Goal: Navigation & Orientation: Find specific page/section

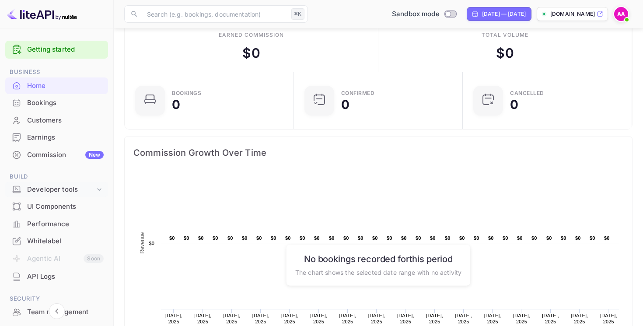
scroll to position [113, 0]
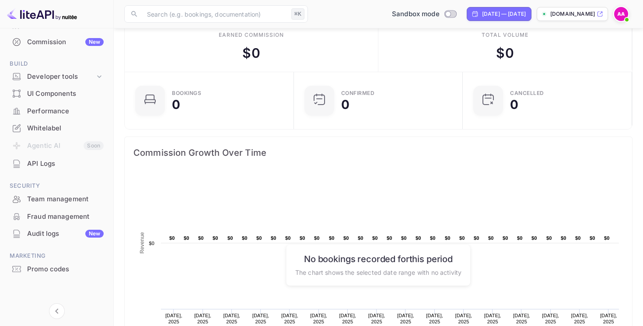
click at [68, 222] on div "Fraud management" at bounding box center [56, 216] width 103 height 17
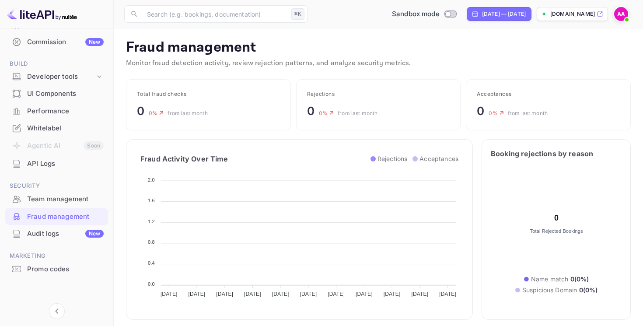
scroll to position [180, 225]
click at [49, 235] on div "Audit logs New" at bounding box center [65, 234] width 77 height 10
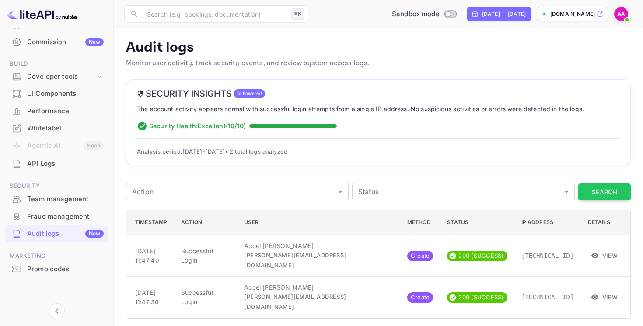
click at [288, 151] on span "Analysis period: [DATE] - [DATE] • 2 total logs analyzed" at bounding box center [212, 151] width 151 height 7
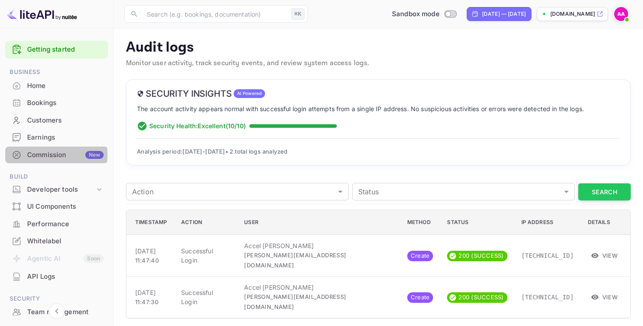
click at [52, 155] on div "Commission New" at bounding box center [65, 155] width 77 height 10
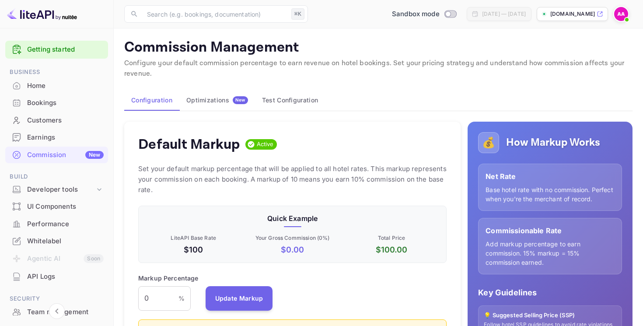
scroll to position [155, 308]
click at [225, 98] on div "Optimizations New" at bounding box center [217, 100] width 62 height 8
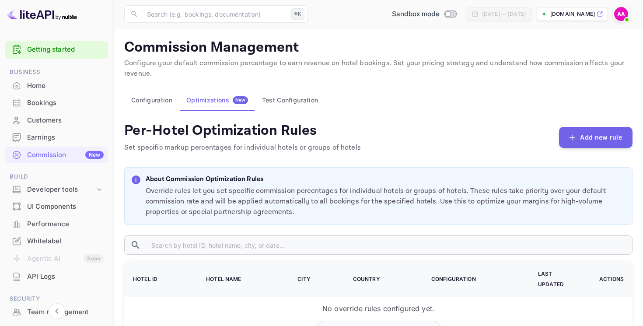
click at [147, 98] on button "Configuration" at bounding box center [151, 100] width 55 height 21
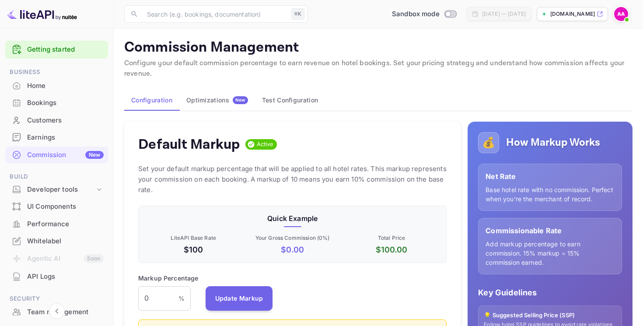
click at [213, 82] on div "Commission Management Configure your default commission percentage to earn reve…" at bounding box center [378, 61] width 508 height 44
click at [211, 102] on div "Optimizations New" at bounding box center [217, 100] width 62 height 8
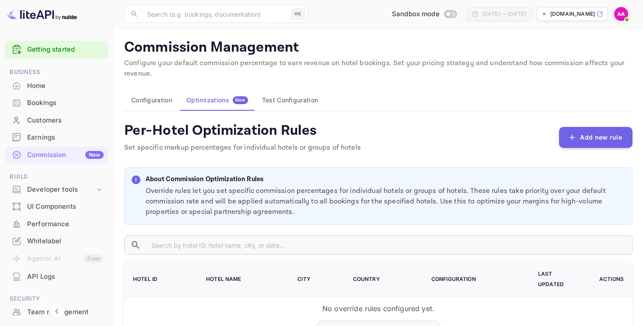
click at [303, 94] on button "Test Configuration" at bounding box center [290, 100] width 70 height 21
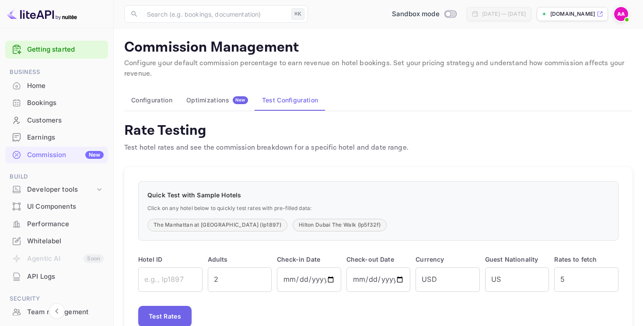
click at [53, 143] on div "Earnings" at bounding box center [56, 137] width 103 height 17
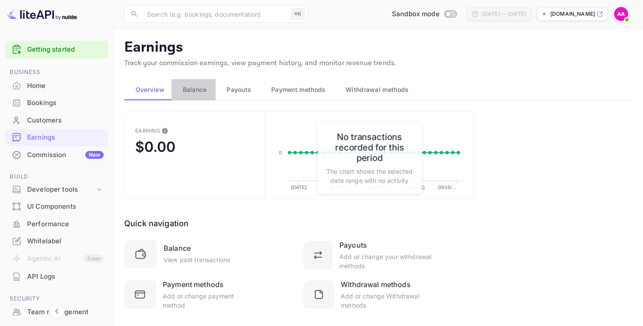
click at [189, 82] on button "Balance" at bounding box center [193, 89] width 44 height 21
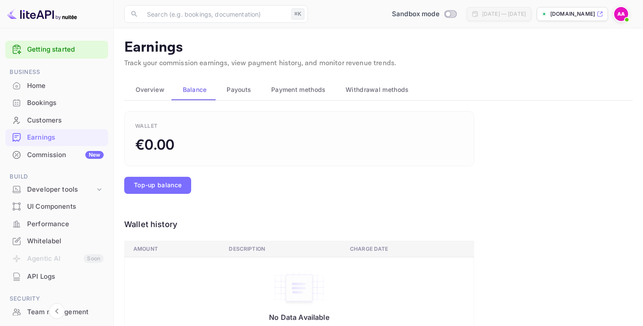
click at [234, 94] on button "Payouts" at bounding box center [238, 89] width 45 height 21
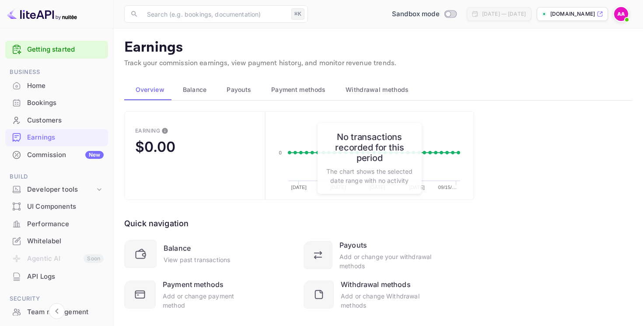
click at [181, 83] on button "Balance" at bounding box center [193, 89] width 44 height 21
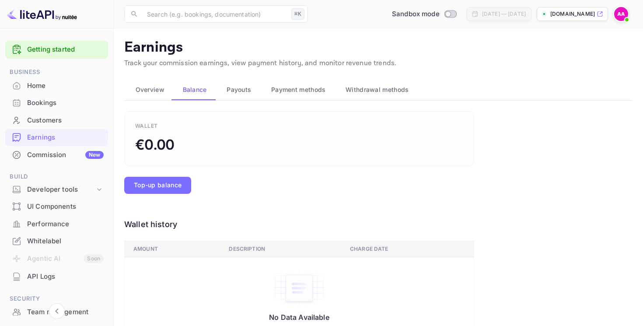
click at [241, 89] on span "Payouts" at bounding box center [239, 89] width 24 height 10
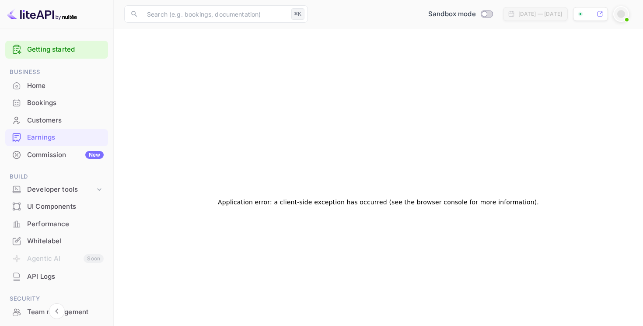
click at [627, 14] on div at bounding box center [621, 14] width 16 height 16
